Goal: Task Accomplishment & Management: Use online tool/utility

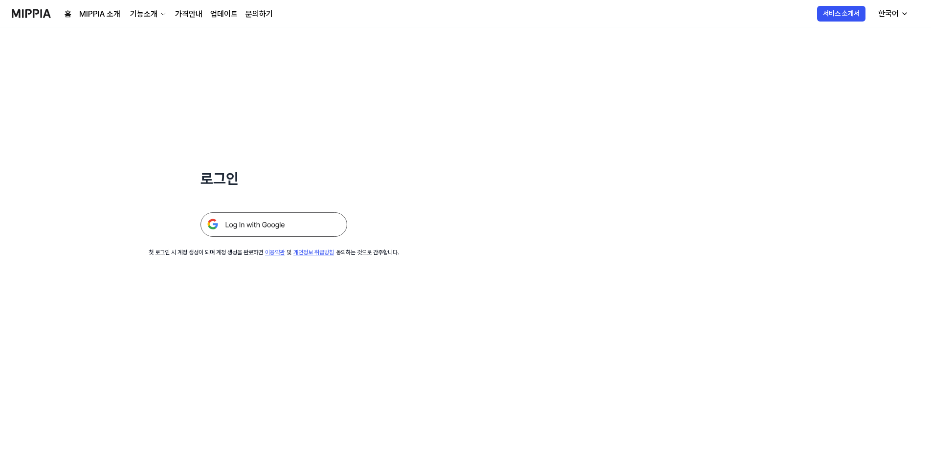
click at [304, 228] on img at bounding box center [273, 224] width 147 height 24
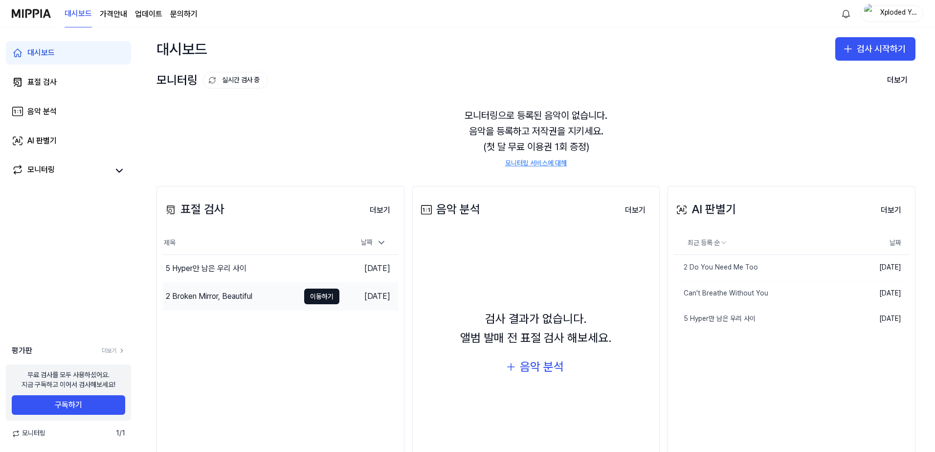
scroll to position [37, 0]
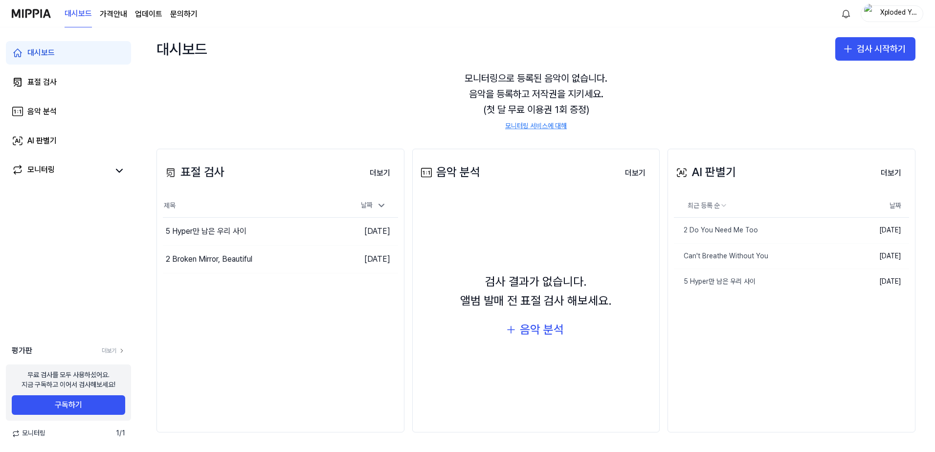
click at [878, 12] on div "Xploded Youth" at bounding box center [892, 13] width 63 height 17
click at [826, 83] on button "로그아웃" at bounding box center [860, 86] width 112 height 10
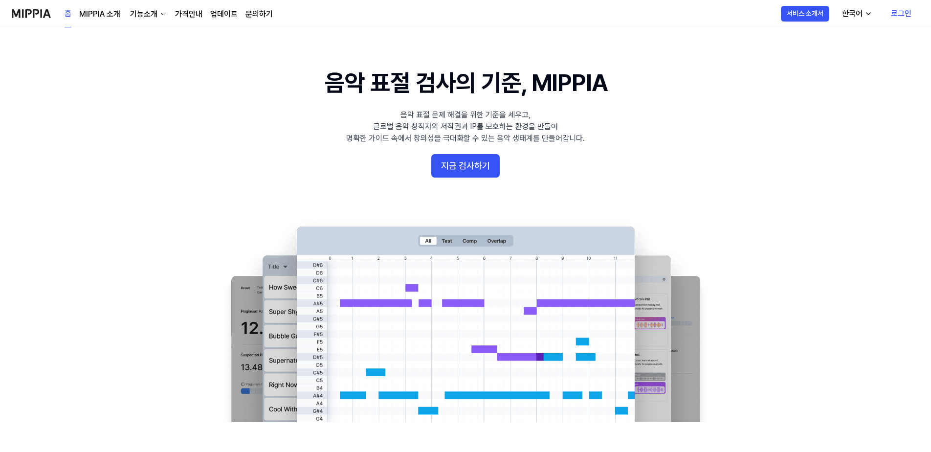
click at [898, 14] on link "로그인" at bounding box center [901, 13] width 36 height 27
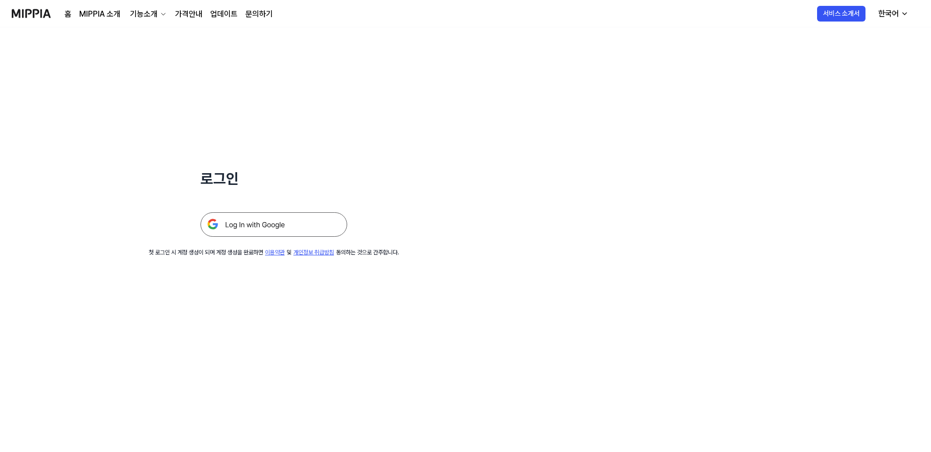
click at [296, 225] on img at bounding box center [273, 224] width 147 height 24
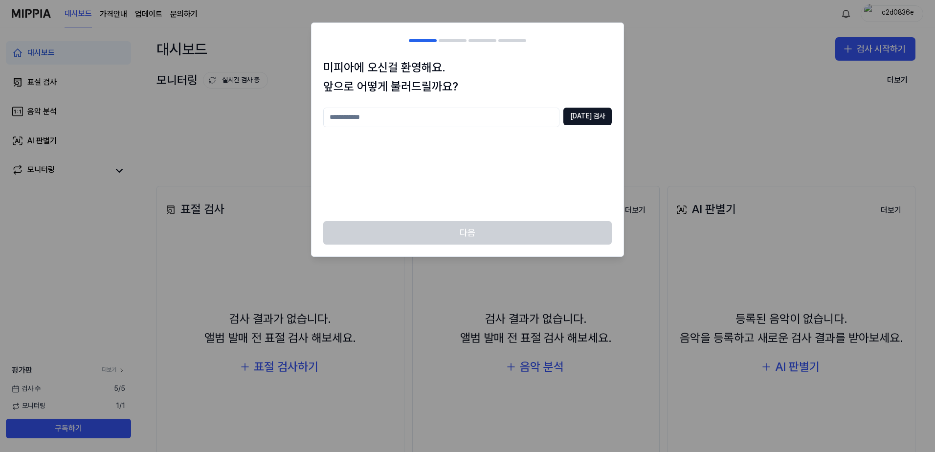
click at [457, 118] on input "text" at bounding box center [441, 118] width 236 height 20
click at [609, 117] on button "중복 검사" at bounding box center [587, 117] width 48 height 18
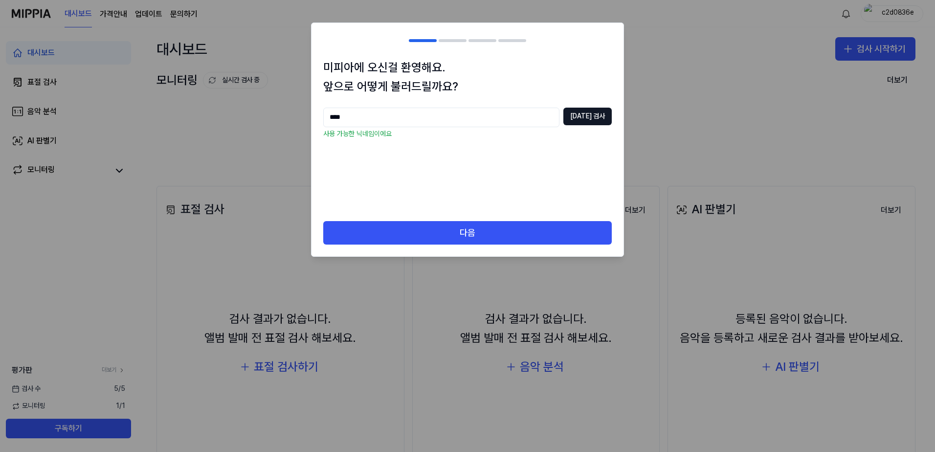
drag, startPoint x: 371, startPoint y: 115, endPoint x: 256, endPoint y: 127, distance: 116.0
click at [256, 127] on body "대시보드 가격안내 업데이트 문의하기 c2d0836e 대시보드 표절 검사 음악 분석 AI 판별기 모니터링 평가판 더보기 검사 수 5 / 5 모니…" at bounding box center [467, 226] width 935 height 452
type input "*"
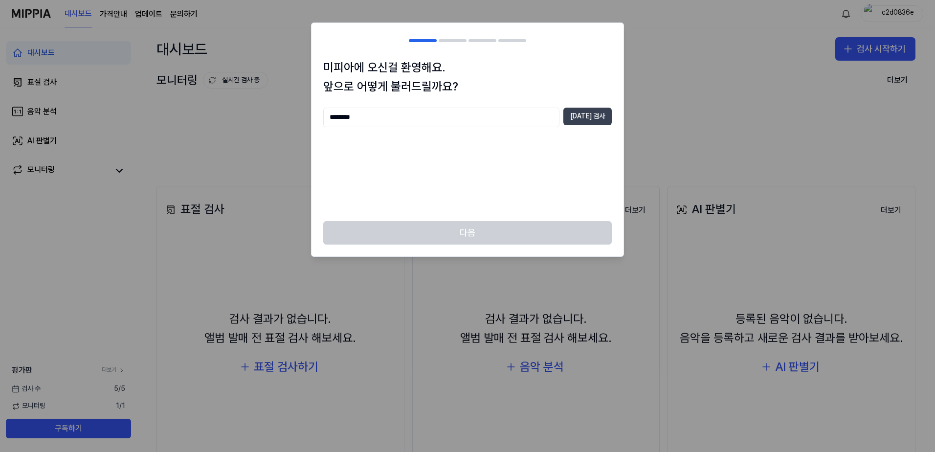
type input "********"
click at [584, 117] on button "중복 검사" at bounding box center [587, 117] width 48 height 18
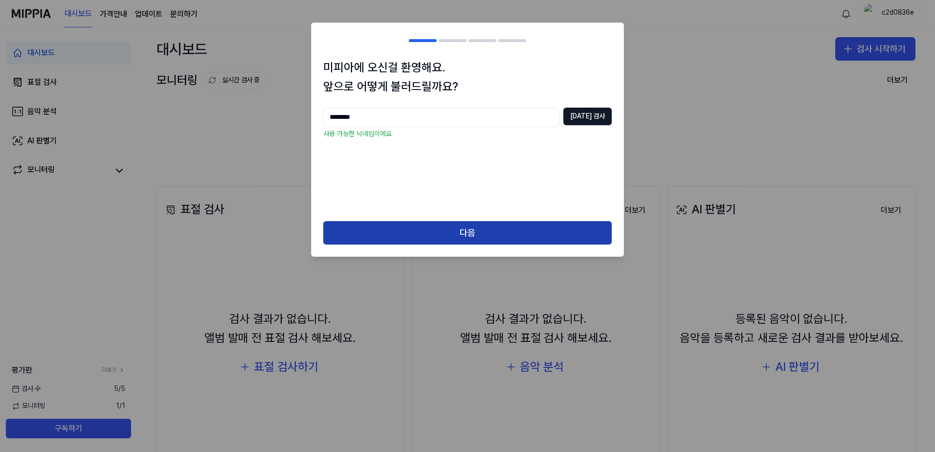
click at [468, 229] on button "다음" at bounding box center [467, 232] width 288 height 23
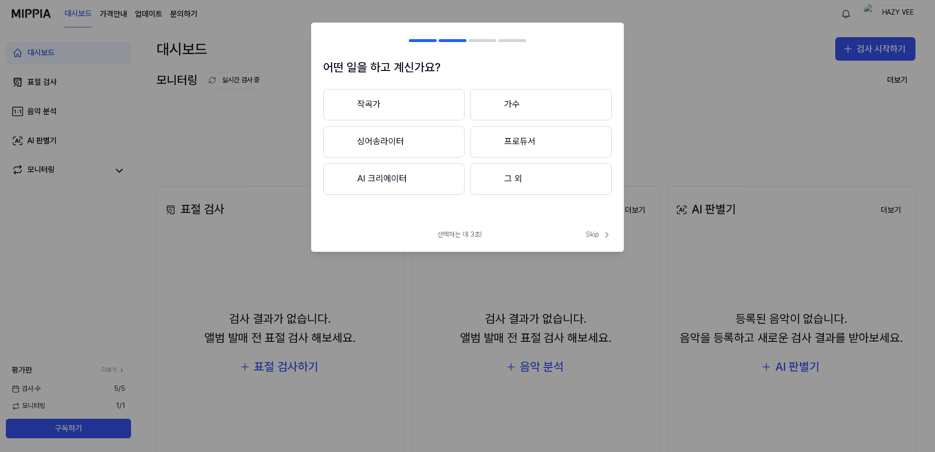
click at [508, 144] on button "프로듀서" at bounding box center [540, 141] width 141 height 31
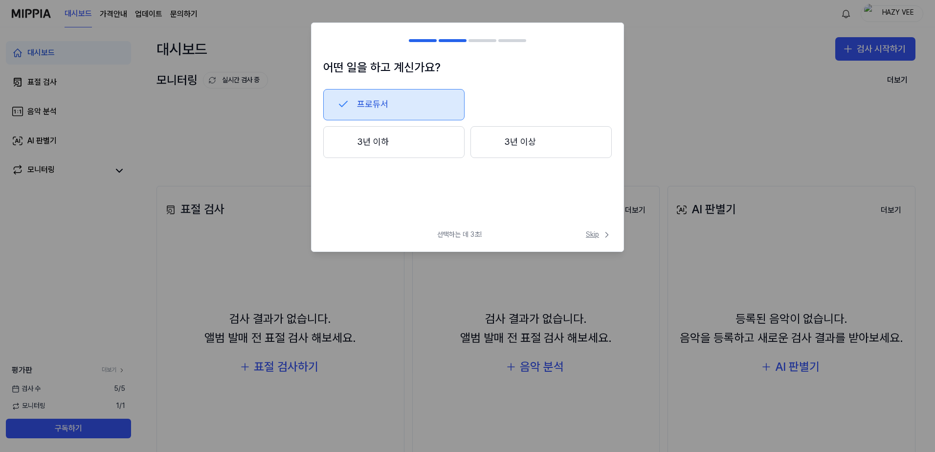
click at [598, 233] on span "Skip" at bounding box center [599, 235] width 26 height 10
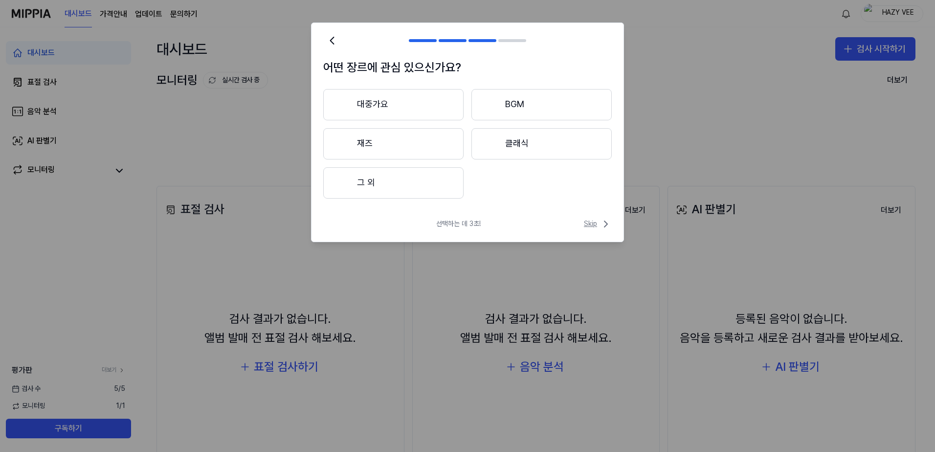
click at [596, 227] on span "Skip" at bounding box center [598, 224] width 28 height 12
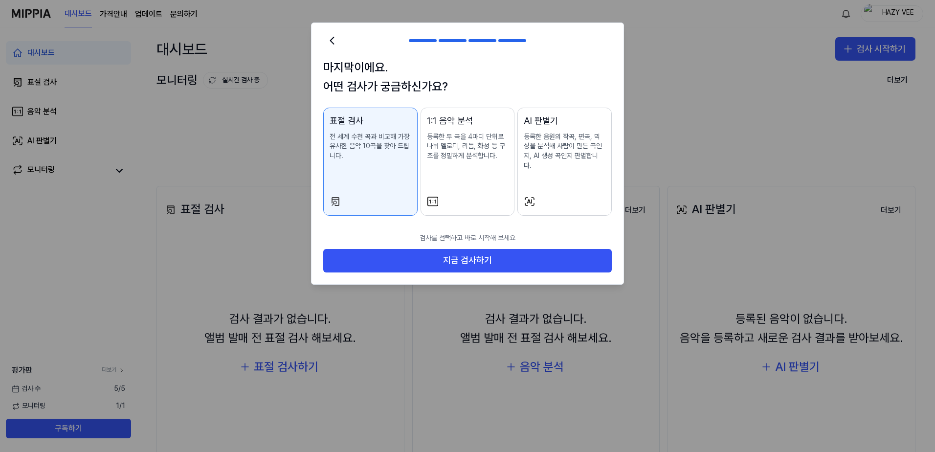
click at [565, 152] on p "등록한 음원의 작곡, 편곡, 믹싱을 분석해 사람이 만든 곡인지, AI 생성 곡인지 판별합니다." at bounding box center [565, 151] width 82 height 38
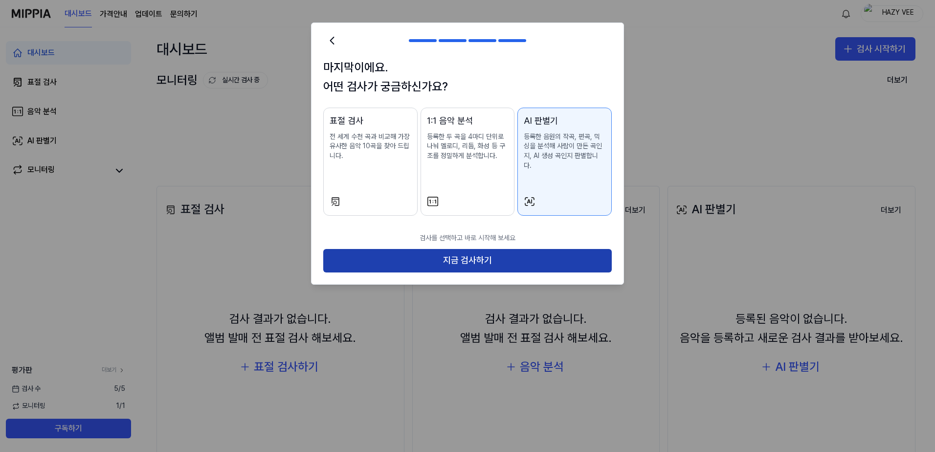
click at [521, 252] on button "지금 검사하기" at bounding box center [467, 260] width 288 height 23
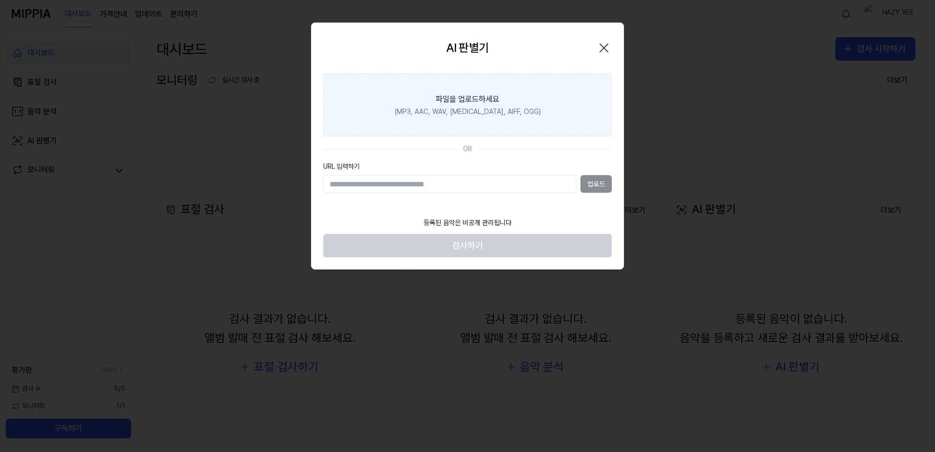
click at [459, 109] on div "(MP3, AAC, WAV, FLAC, AIFF, OGG)" at bounding box center [468, 112] width 146 height 10
click at [0, 0] on input "파일을 업로드하세요 (MP3, AAC, WAV, FLAC, AIFF, OGG)" at bounding box center [0, 0] width 0 height 0
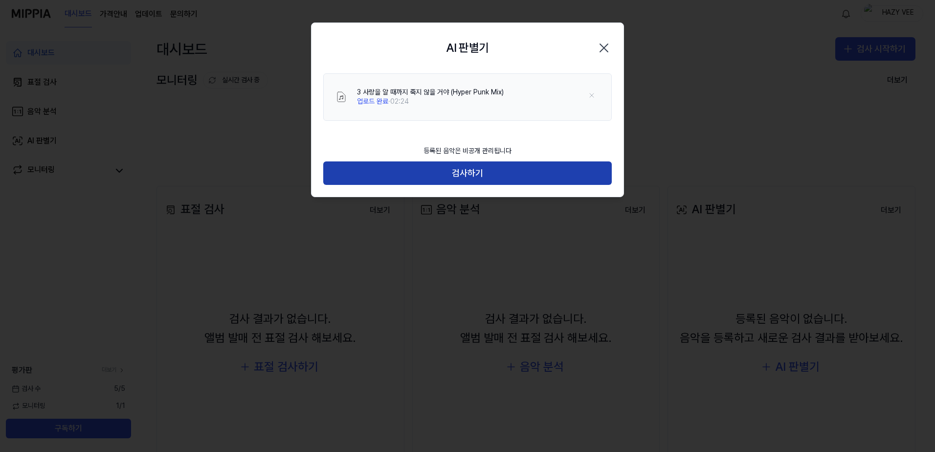
click at [465, 174] on button "검사하기" at bounding box center [467, 172] width 288 height 23
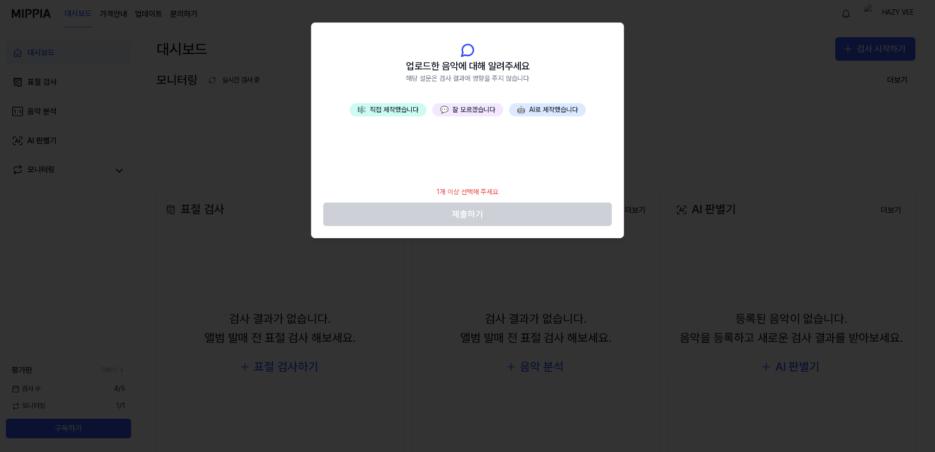
click at [408, 108] on button "🎼 직접 제작했습니다" at bounding box center [388, 110] width 77 height 14
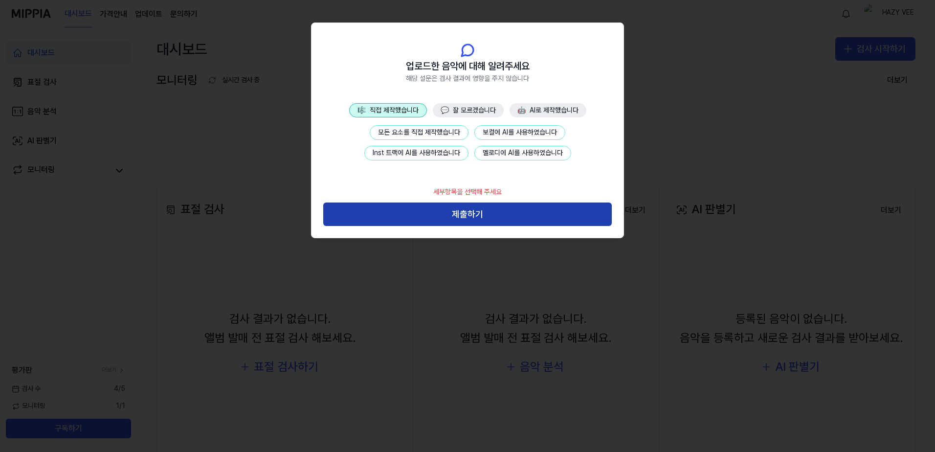
click at [487, 212] on button "제출하기" at bounding box center [467, 213] width 288 height 23
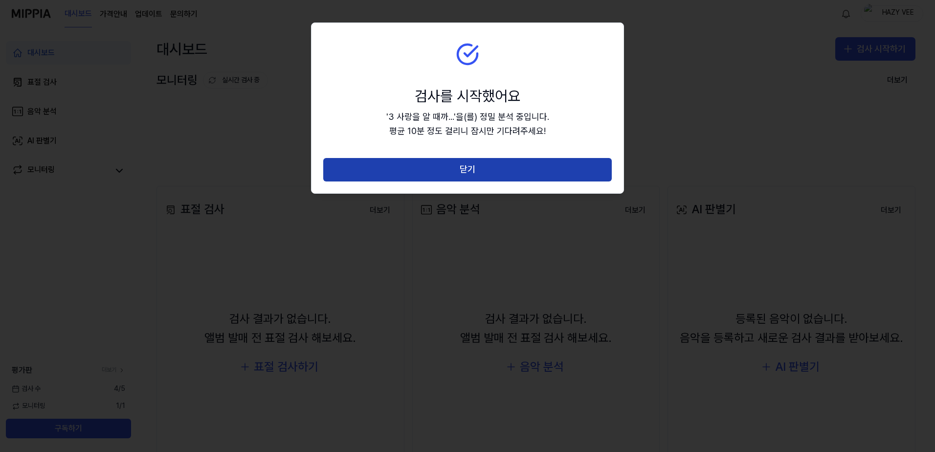
click at [477, 176] on button "닫기" at bounding box center [467, 169] width 288 height 23
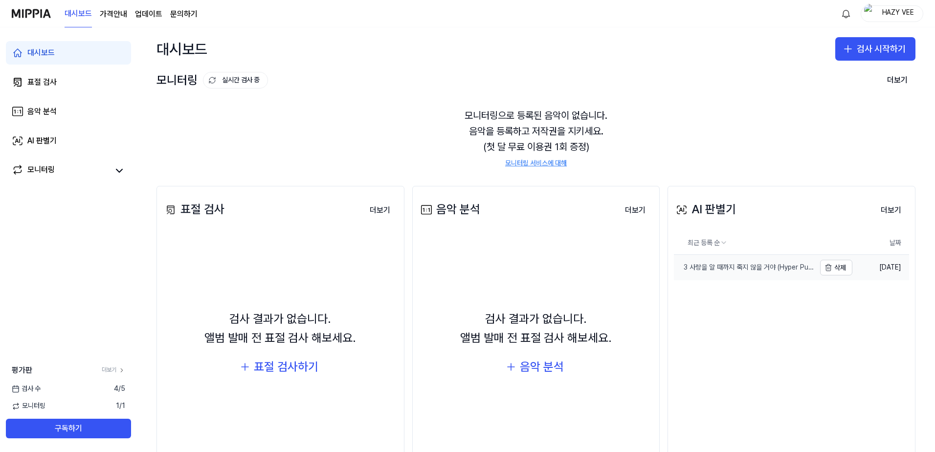
click at [727, 267] on div "3 사랑을 알 때까지 죽지 않을 거야 (Hyper Punk Mix)" at bounding box center [744, 268] width 141 height 10
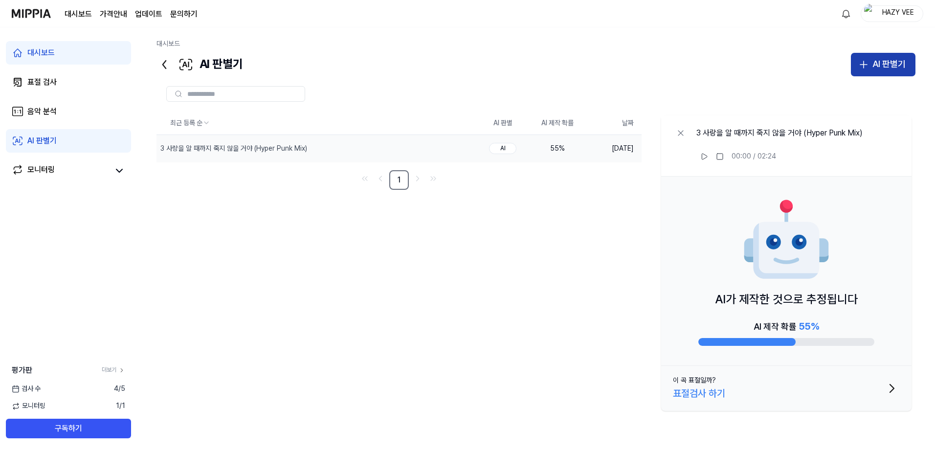
click at [873, 61] on div "AI 판별기" at bounding box center [888, 64] width 33 height 14
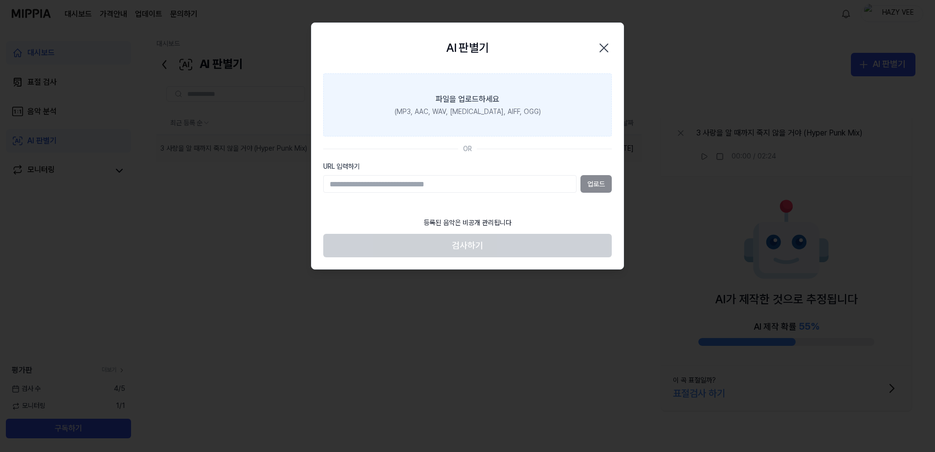
click at [453, 107] on div "(MP3, AAC, WAV, FLAC, AIFF, OGG)" at bounding box center [468, 112] width 146 height 10
click at [0, 0] on input "파일을 업로드하세요 (MP3, AAC, WAV, FLAC, AIFF, OGG)" at bounding box center [0, 0] width 0 height 0
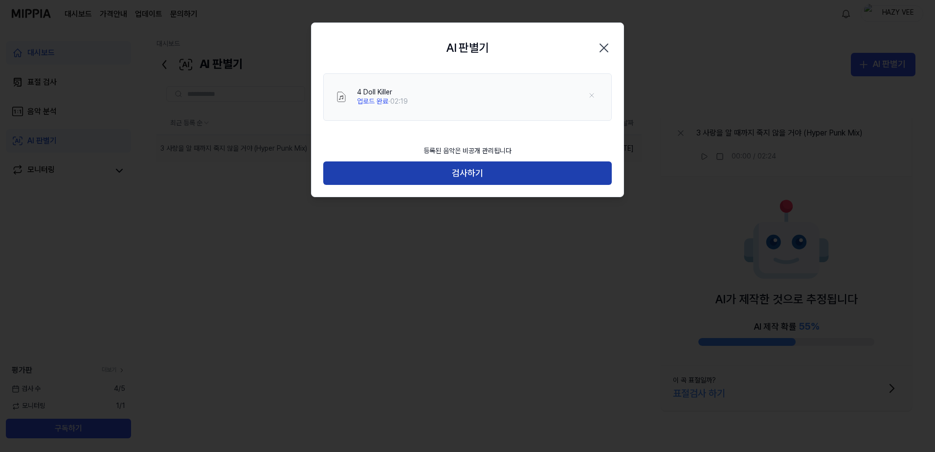
click at [481, 175] on button "검사하기" at bounding box center [467, 172] width 288 height 23
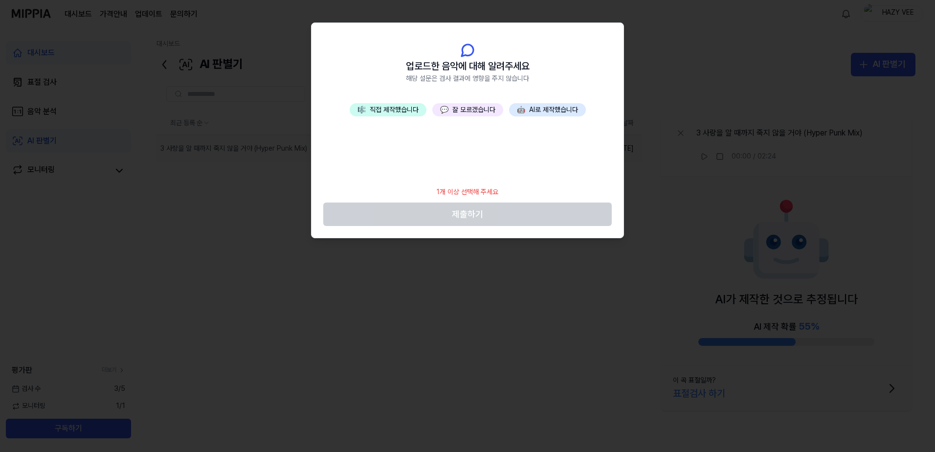
click at [400, 113] on button "🎼 직접 제작했습니다" at bounding box center [388, 110] width 77 height 14
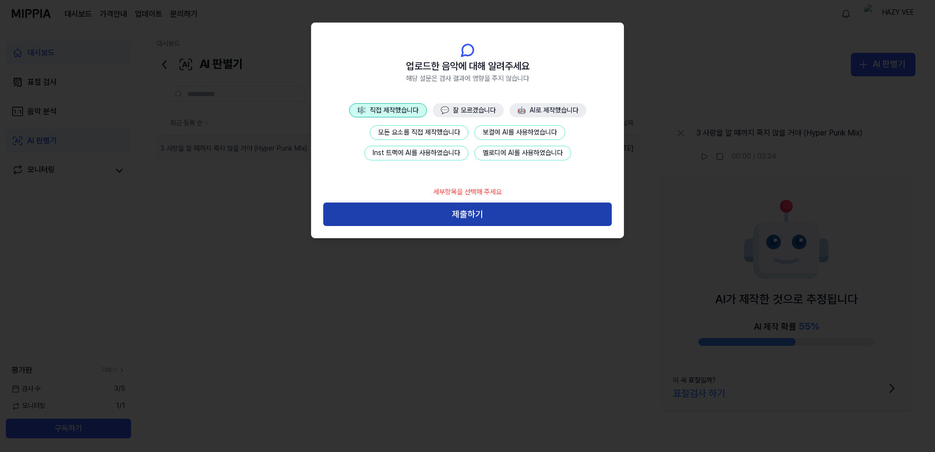
click at [468, 212] on button "제출하기" at bounding box center [467, 213] width 288 height 23
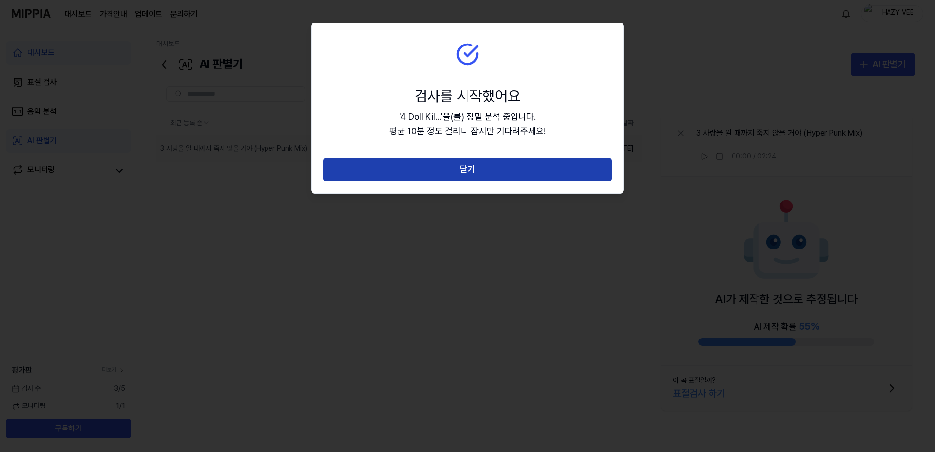
click at [483, 172] on button "닫기" at bounding box center [467, 169] width 288 height 23
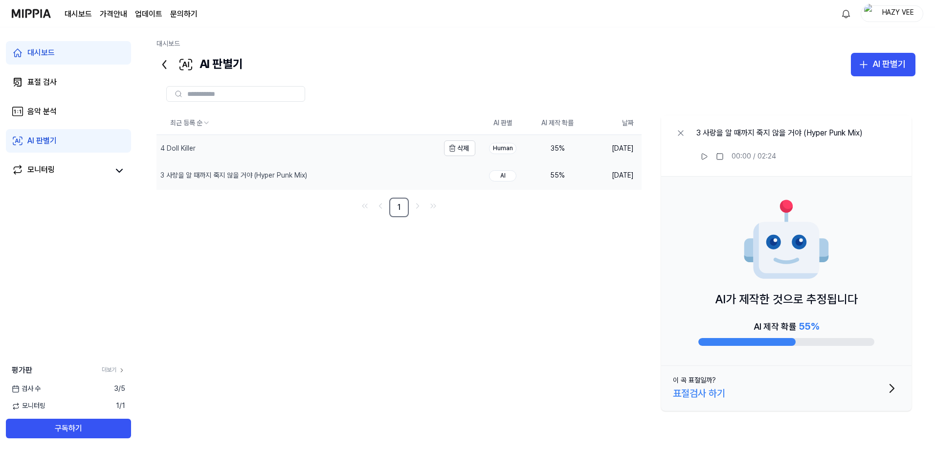
click at [194, 150] on div "4 Doll Killer" at bounding box center [177, 149] width 35 height 10
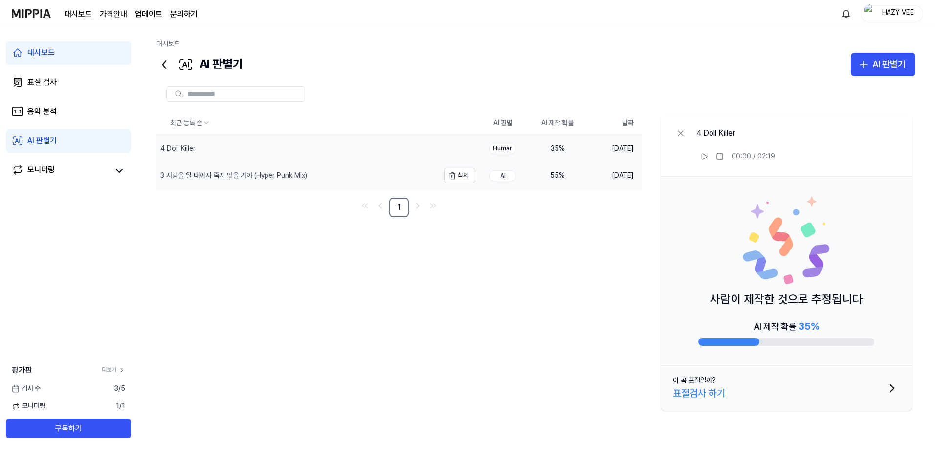
click at [244, 177] on div "3 사랑을 알 때까지 죽지 않을 거야 (Hyper Punk Mix)" at bounding box center [233, 176] width 147 height 10
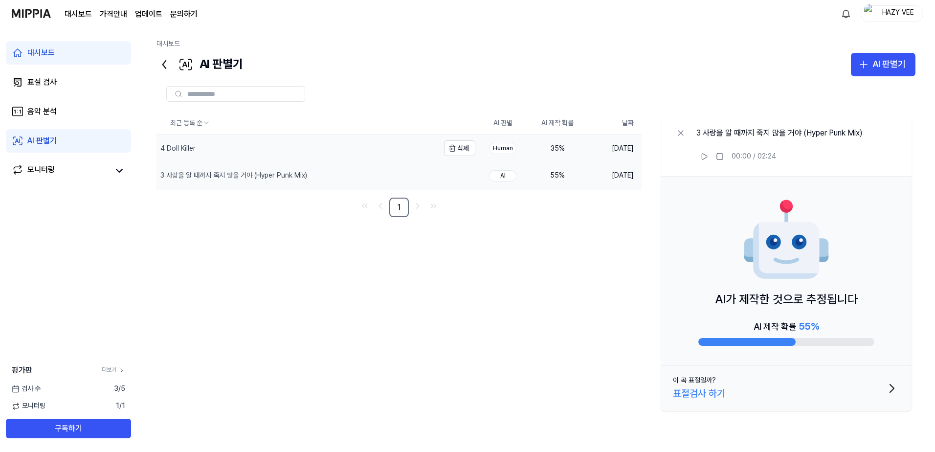
click at [319, 148] on div "4 Doll Killer" at bounding box center [297, 148] width 283 height 27
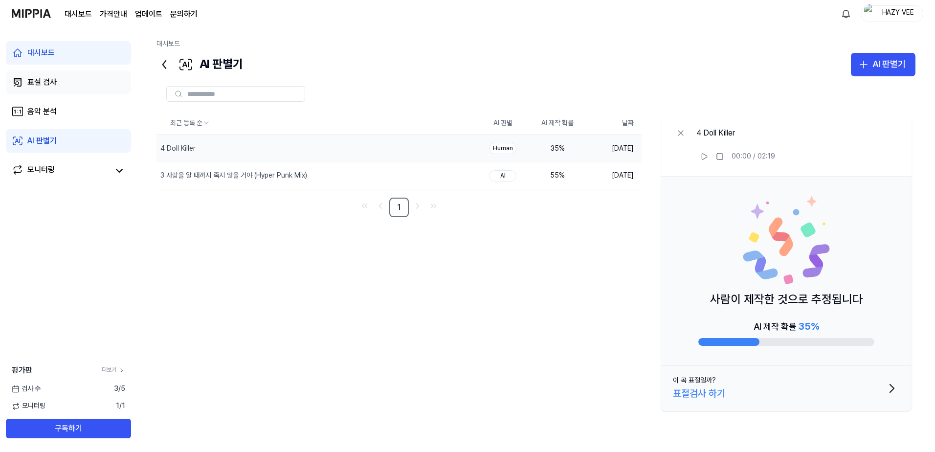
click at [44, 83] on div "표절 검사" at bounding box center [41, 82] width 29 height 12
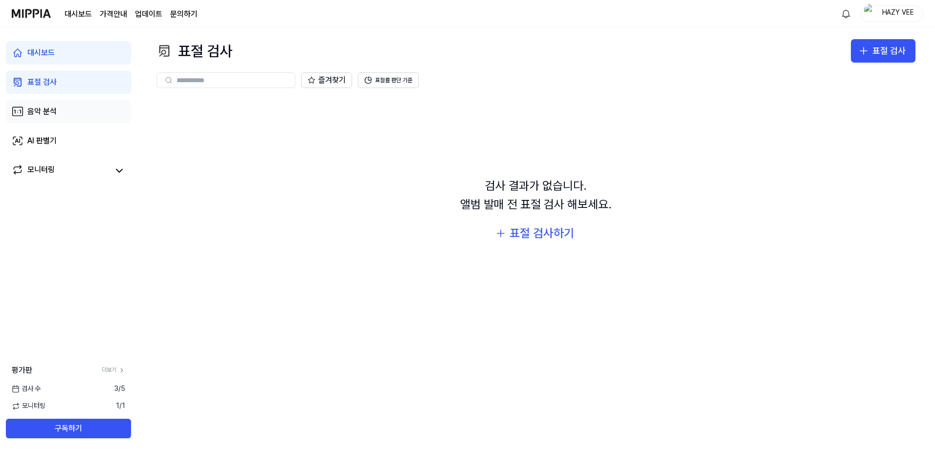
click at [41, 109] on div "음악 분석" at bounding box center [41, 112] width 29 height 12
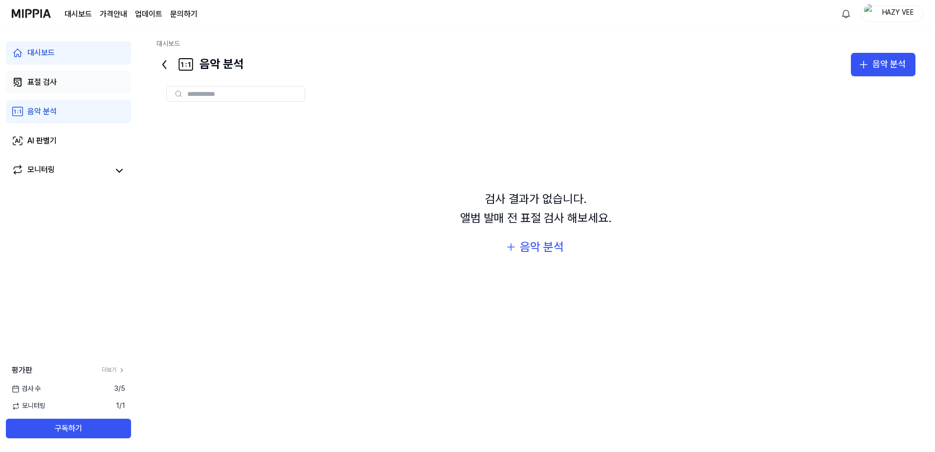
click at [28, 85] on div "표절 검사" at bounding box center [41, 82] width 29 height 12
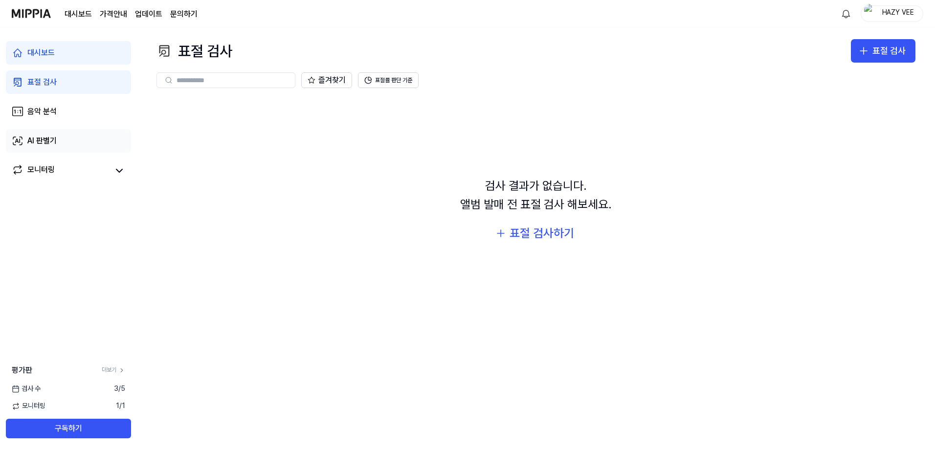
click at [64, 148] on link "AI 판별기" at bounding box center [68, 140] width 125 height 23
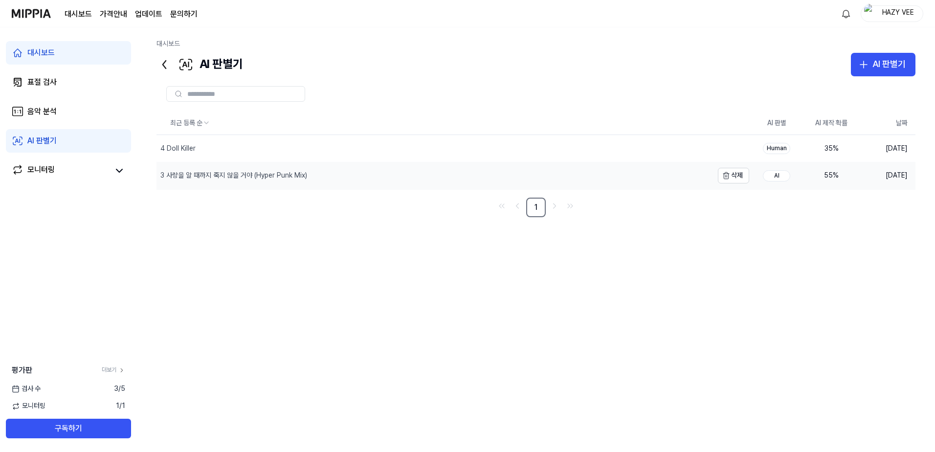
click at [231, 179] on div "3 사랑을 알 때까지 죽지 않을 거야 (Hyper Punk Mix)" at bounding box center [233, 176] width 147 height 10
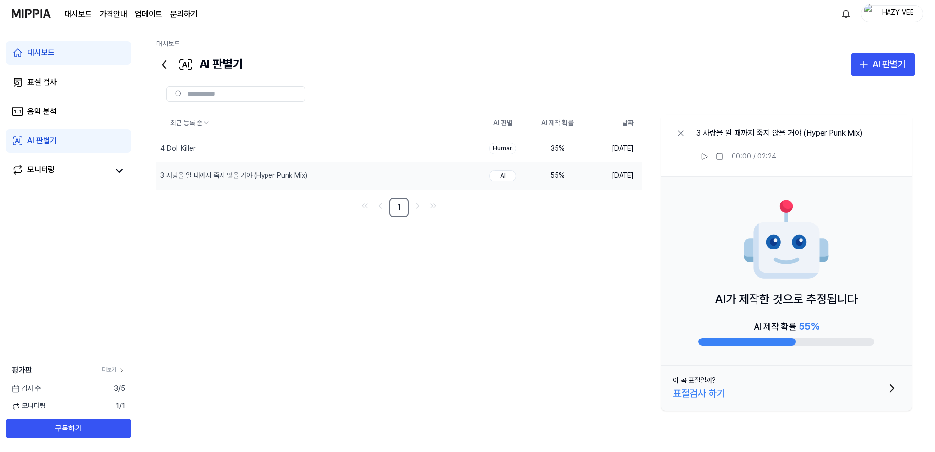
click at [707, 393] on div "표절검사 하기" at bounding box center [699, 393] width 52 height 16
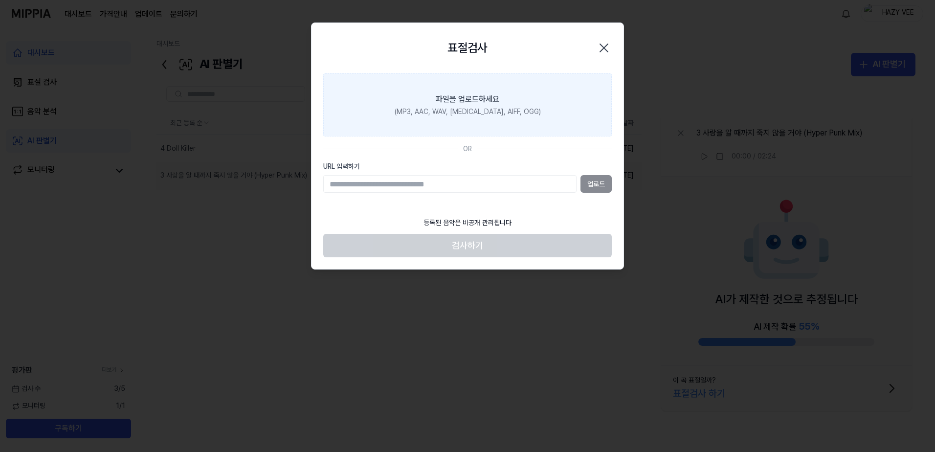
click at [466, 96] on div "파일을 업로드하세요" at bounding box center [468, 99] width 64 height 12
click at [0, 0] on input "파일을 업로드하세요 (MP3, AAC, WAV, FLAC, AIFF, OGG)" at bounding box center [0, 0] width 0 height 0
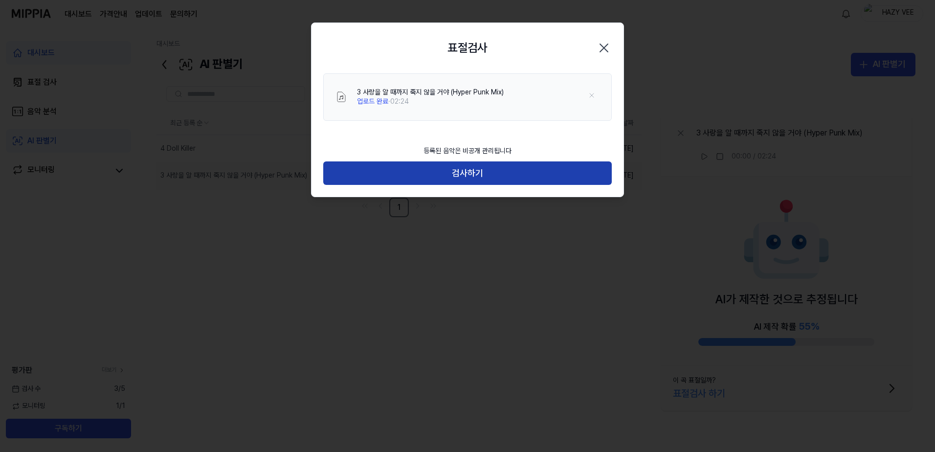
click at [471, 174] on button "검사하기" at bounding box center [467, 172] width 288 height 23
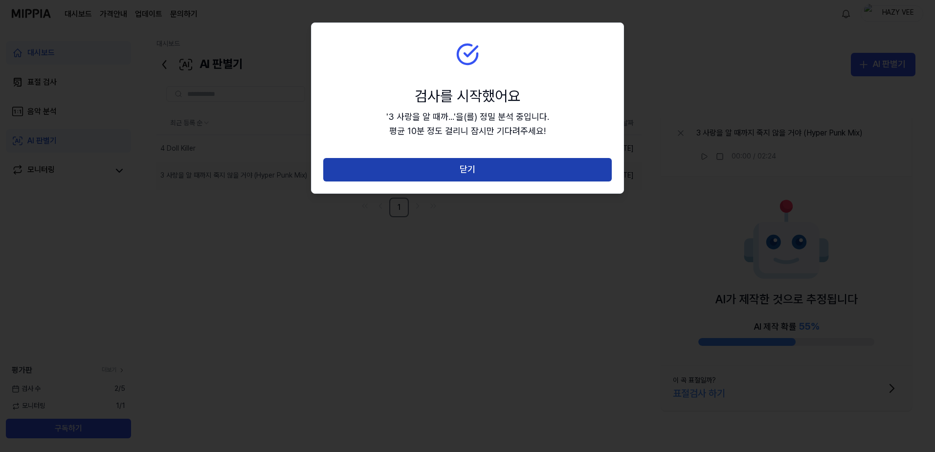
click at [471, 173] on button "닫기" at bounding box center [467, 169] width 288 height 23
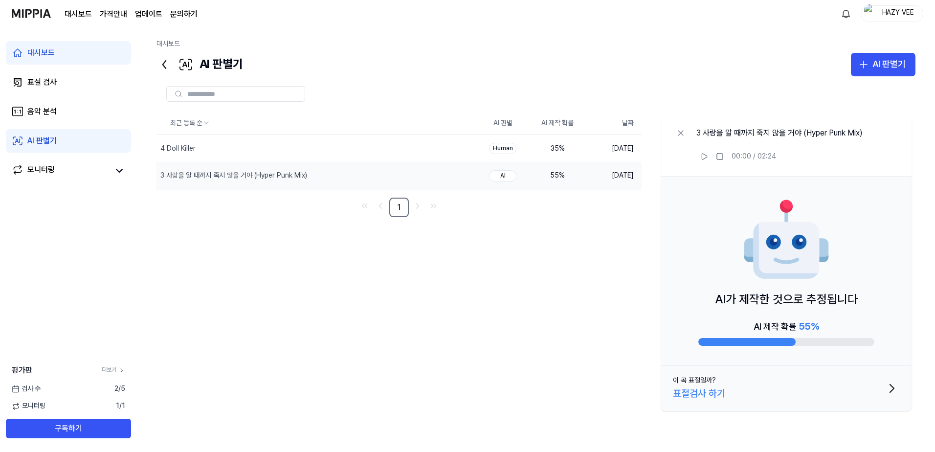
click at [453, 396] on div "최근 등록 순 AI 판별 AI 제작 확률 날짜 4 Doll Killer 삭제 Human 35 % 2025.09.12. 3 사랑을 알 때까지 죽…" at bounding box center [535, 262] width 759 height 303
click at [46, 89] on link "표절 검사" at bounding box center [68, 81] width 125 height 23
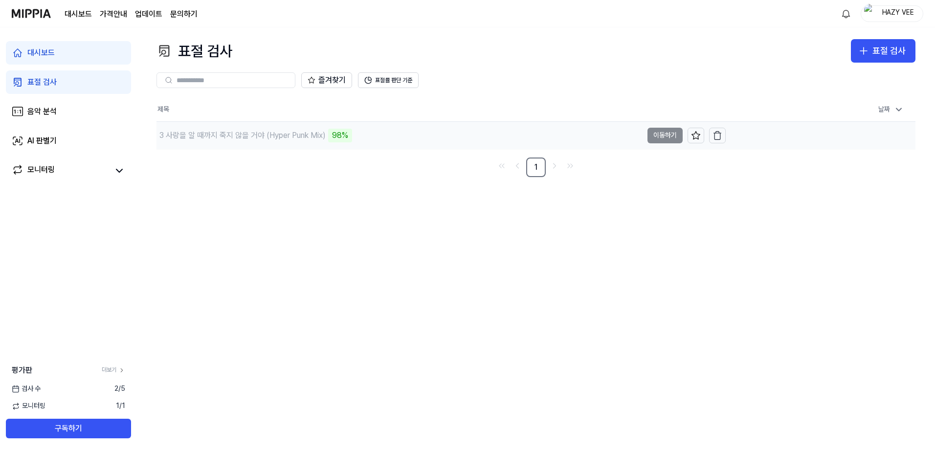
click at [304, 139] on div "3 사랑을 알 때까지 죽지 않을 거야 (Hyper Punk Mix)" at bounding box center [242, 136] width 166 height 12
click at [255, 134] on div "3 사랑을 알 때까지 죽지 않을 거야 (Hyper Punk Mix)" at bounding box center [242, 136] width 166 height 12
click at [284, 134] on div "3 사랑을 알 때까지 죽지 않을 거야 (Hyper Punk Mix)" at bounding box center [242, 136] width 166 height 12
click at [659, 131] on button "이동하기" at bounding box center [664, 136] width 35 height 16
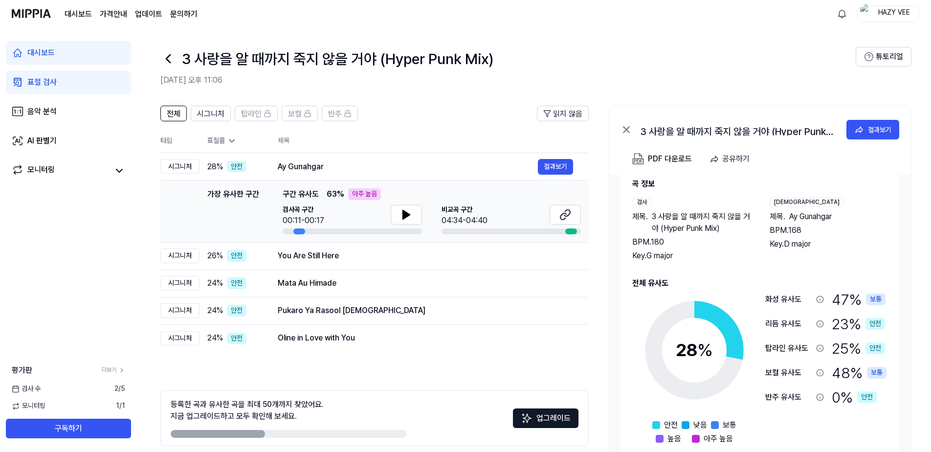
scroll to position [28, 0]
